Goal: Task Accomplishment & Management: Use online tool/utility

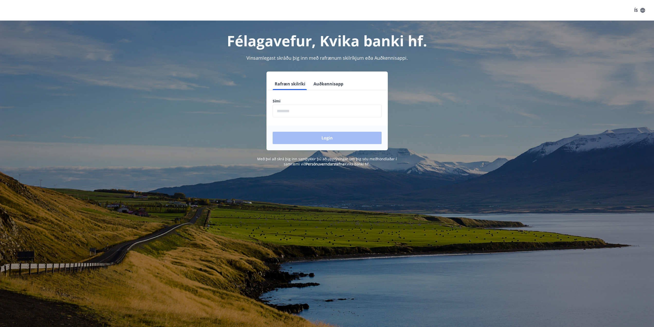
click at [298, 112] on input "phone" at bounding box center [327, 111] width 109 height 13
type input "********"
click at [323, 137] on button "Login" at bounding box center [327, 138] width 109 height 12
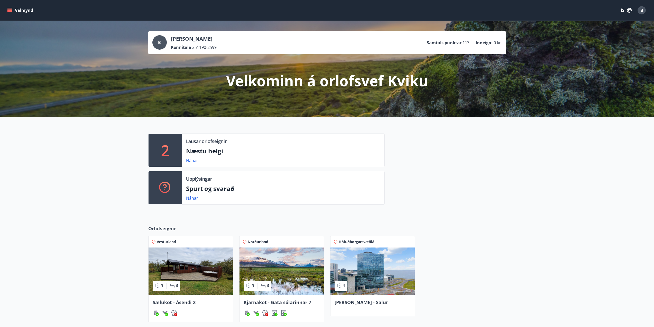
click at [12, 10] on button "Valmynd" at bounding box center [20, 10] width 29 height 9
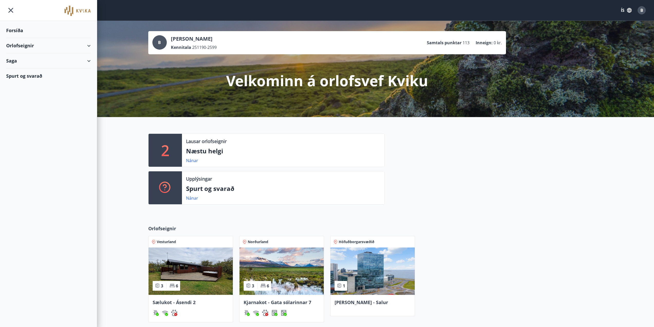
click at [89, 45] on div "Orlofseignir" at bounding box center [48, 45] width 85 height 15
click at [24, 69] on div "Bókunardagatal" at bounding box center [48, 69] width 76 height 11
